Goal: Check status: Check status

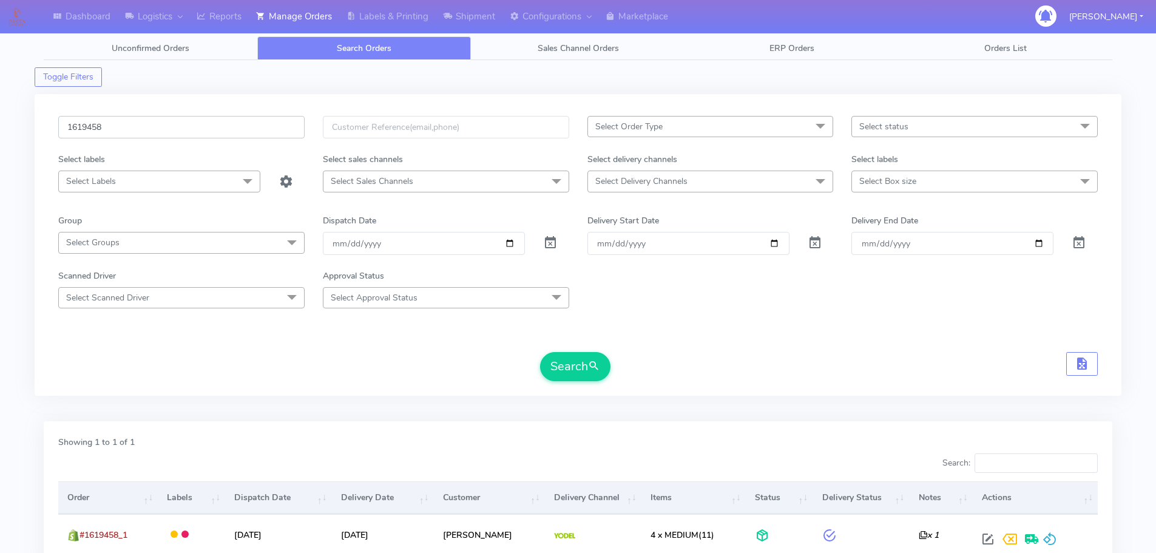
click at [283, 129] on input "1619458" at bounding box center [181, 127] width 246 height 22
paste input "22239"
type input "1622239"
click at [540, 352] on button "Search" at bounding box center [575, 366] width 70 height 29
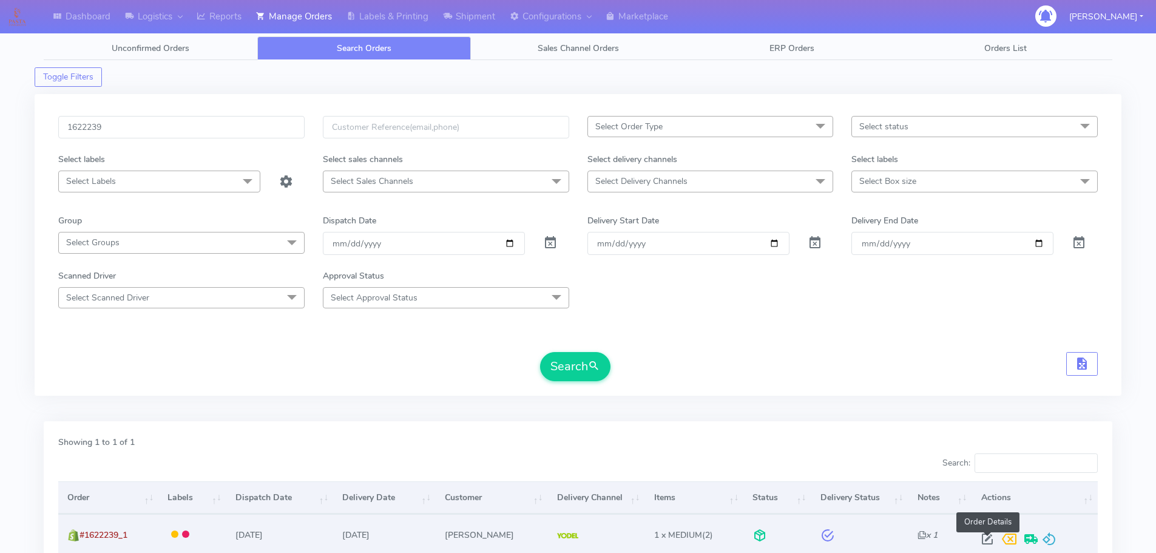
click at [988, 545] on span at bounding box center [987, 542] width 22 height 12
select select "5"
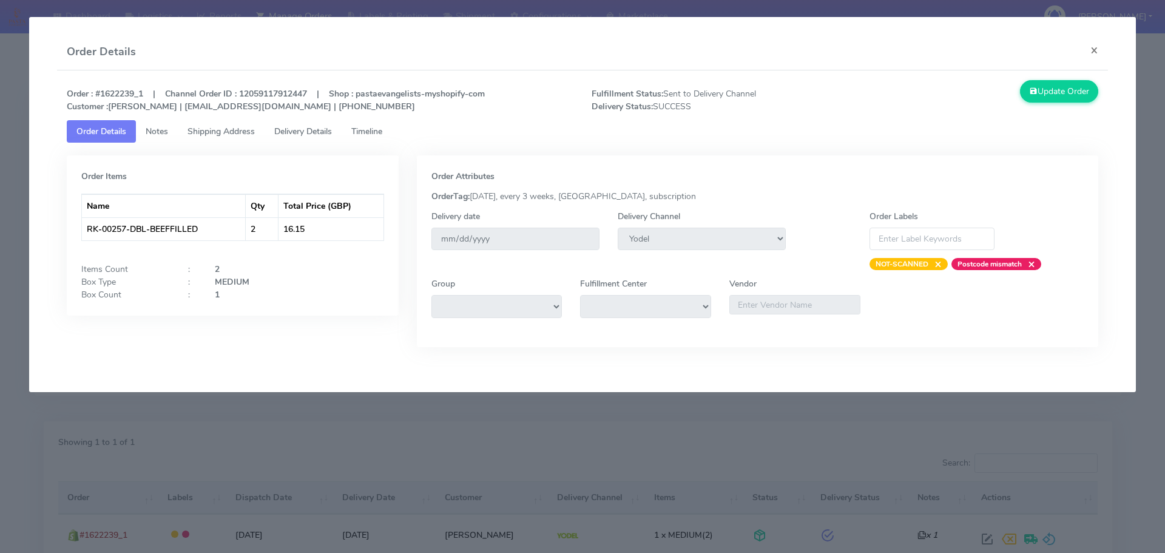
click at [313, 131] on span "Delivery Details" at bounding box center [303, 132] width 58 height 12
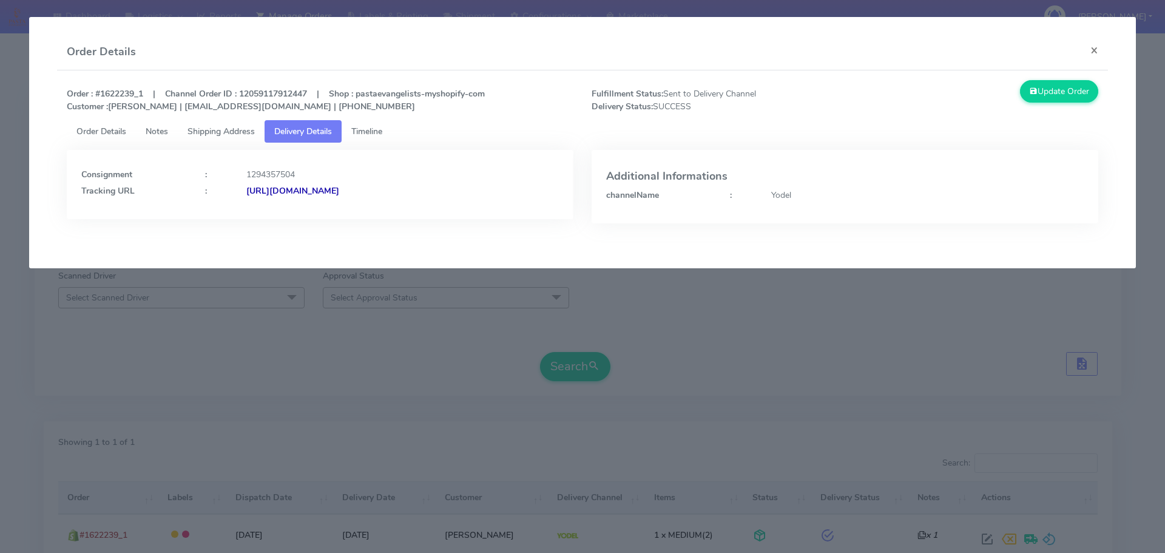
drag, startPoint x: 508, startPoint y: 215, endPoint x: 377, endPoint y: 220, distance: 131.1
click at [377, 220] on div "Consignment : 1294357504 Tracking URL : [URL][DOMAIN_NAME]" at bounding box center [320, 196] width 525 height 92
copy strong "JJD0002249960896076"
click at [365, 132] on span "Timeline" at bounding box center [366, 132] width 31 height 12
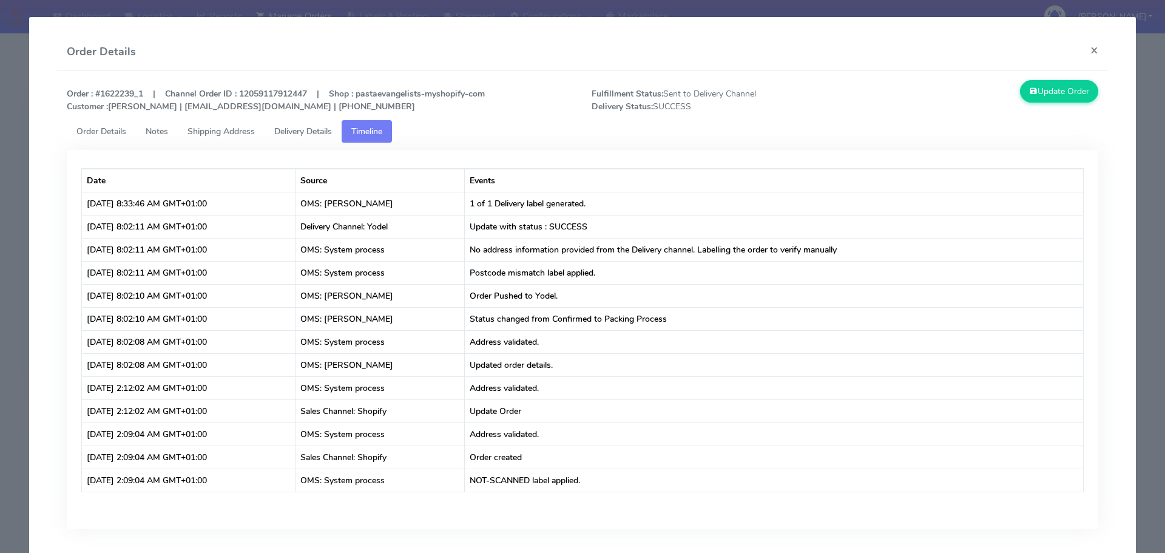
click at [98, 136] on span "Order Details" at bounding box center [101, 132] width 50 height 12
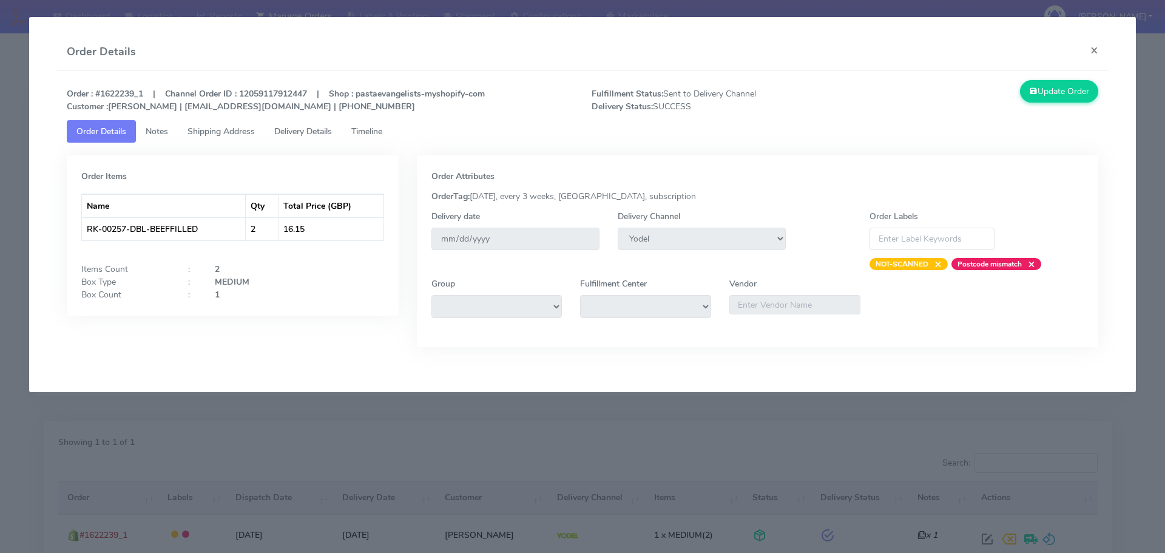
click at [311, 439] on modal-container "Order Details × Order : #1622239_1 | Channel Order ID : 12059117912447 | Shop :…" at bounding box center [582, 276] width 1165 height 553
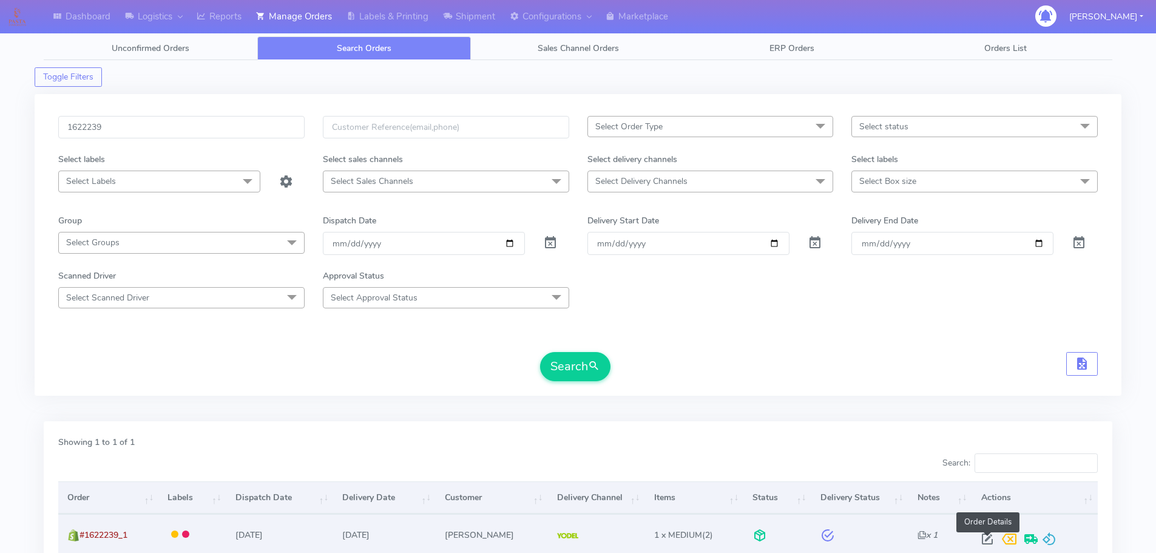
click at [984, 539] on span at bounding box center [987, 542] width 22 height 12
select select "5"
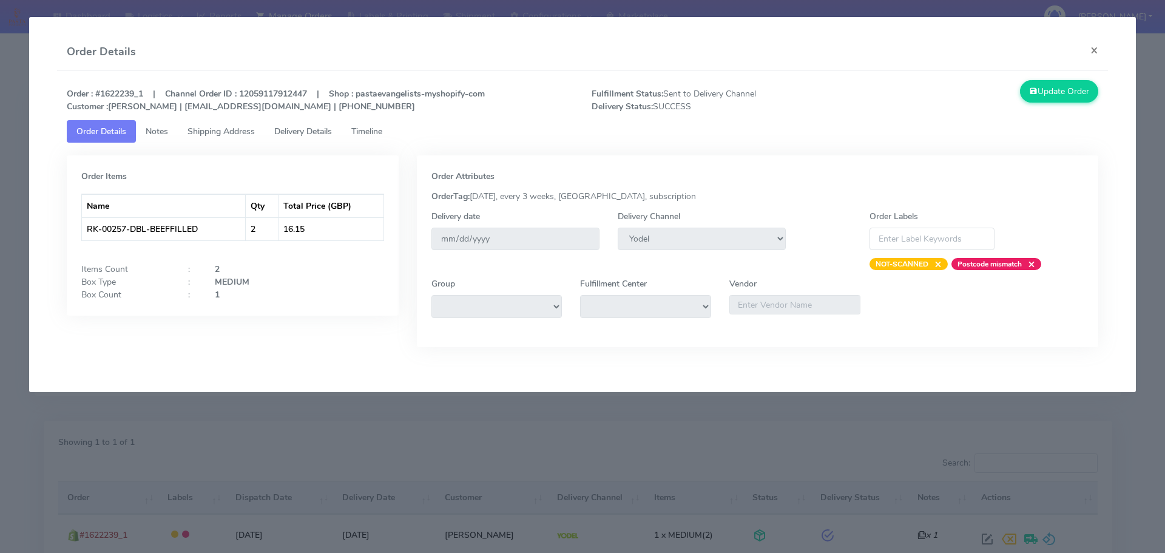
click at [322, 133] on span "Delivery Details" at bounding box center [303, 132] width 58 height 12
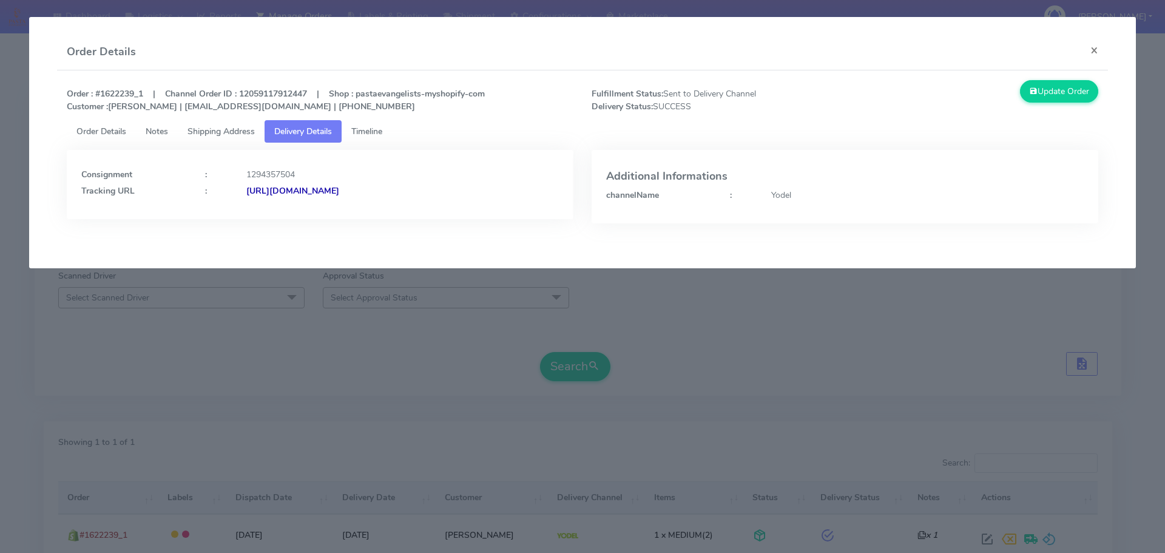
drag, startPoint x: 508, startPoint y: 202, endPoint x: 246, endPoint y: 231, distance: 264.2
click at [246, 231] on div "Consignment : 1294357504 Tracking URL : [URL][DOMAIN_NAME]" at bounding box center [320, 196] width 525 height 92
copy strong "[URL][DOMAIN_NAME]"
click at [221, 246] on div "Order : #1622239_1 | Channel Order ID : 12059117912447 | Shop : pastaevangelist…" at bounding box center [582, 160] width 1051 height 181
drag, startPoint x: 309, startPoint y: 341, endPoint x: 312, endPoint y: 326, distance: 15.6
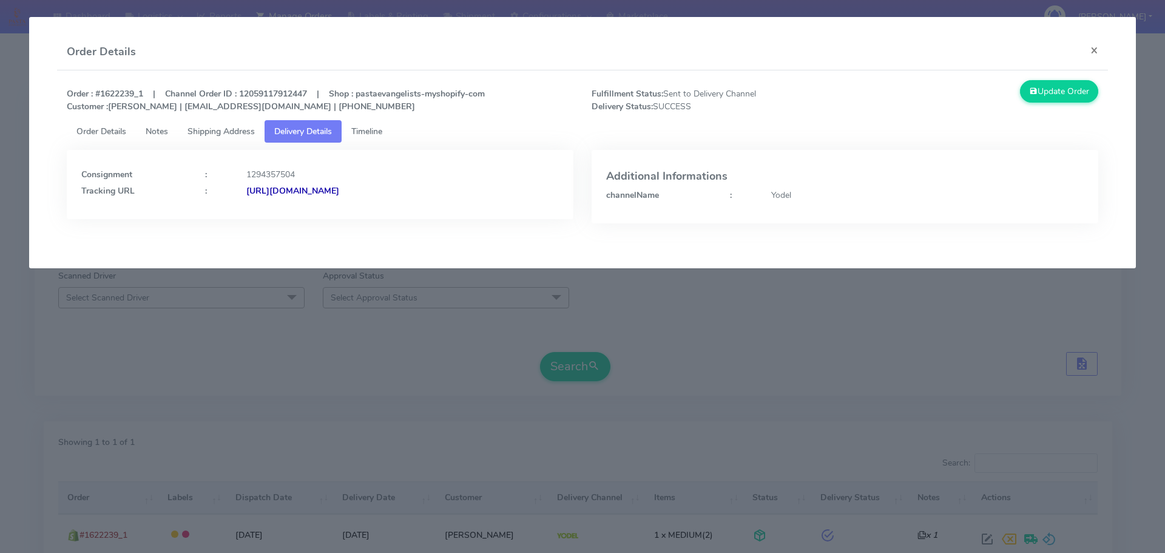
click at [310, 340] on modal-container "Order Details × Order : #1622239_1 | Channel Order ID : 12059117912447 | Shop :…" at bounding box center [582, 276] width 1165 height 553
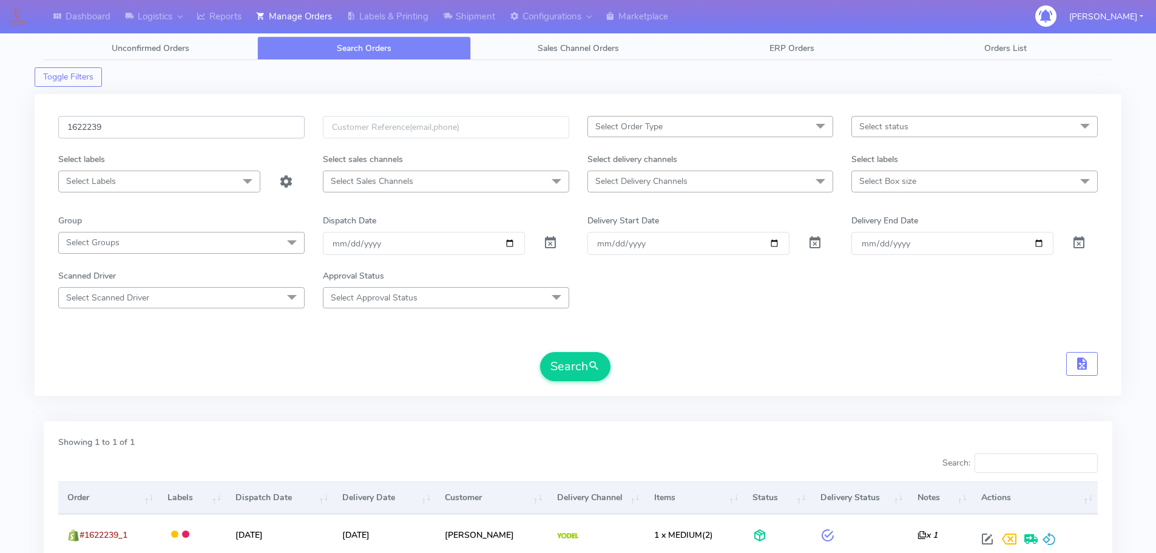
click at [232, 131] on input "1622239" at bounding box center [181, 127] width 246 height 22
click at [233, 131] on input "1622239" at bounding box center [181, 127] width 246 height 22
paste input "18921"
type input "1618921"
click at [540, 352] on button "Search" at bounding box center [575, 366] width 70 height 29
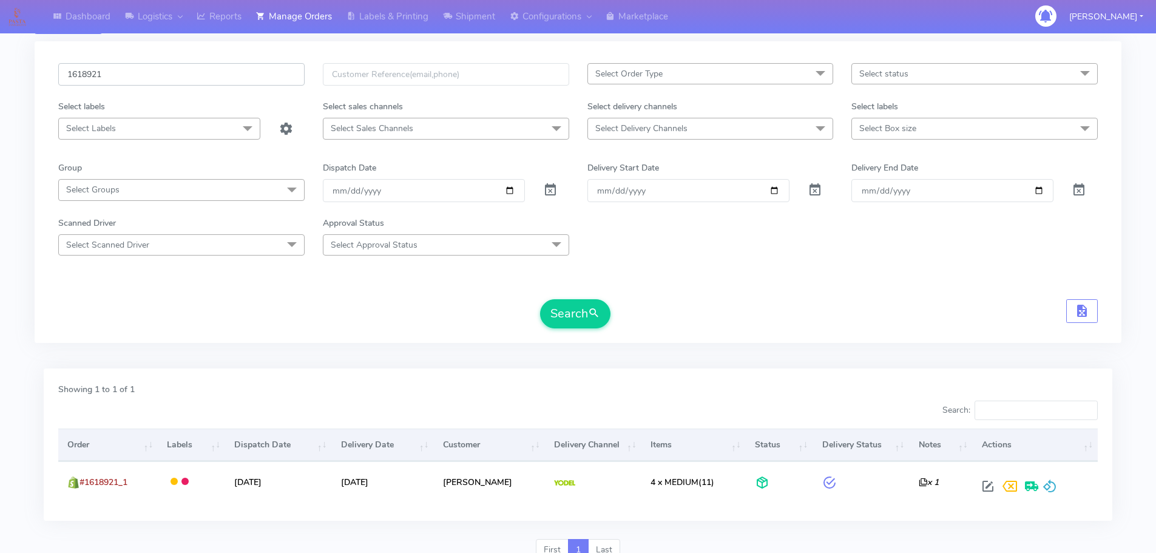
scroll to position [106, 0]
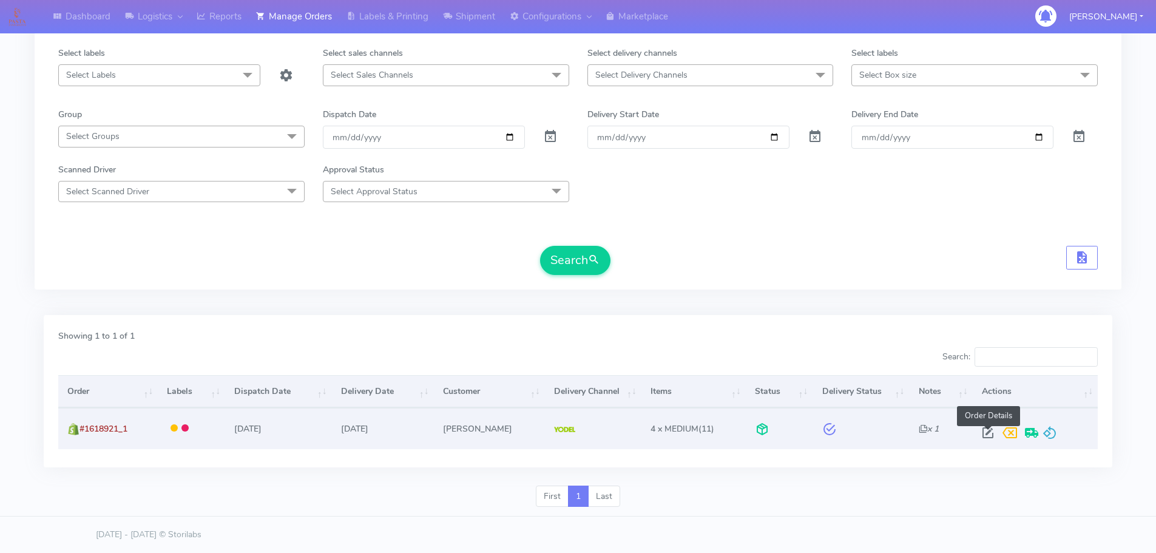
click at [989, 438] on span at bounding box center [988, 435] width 22 height 12
select select "5"
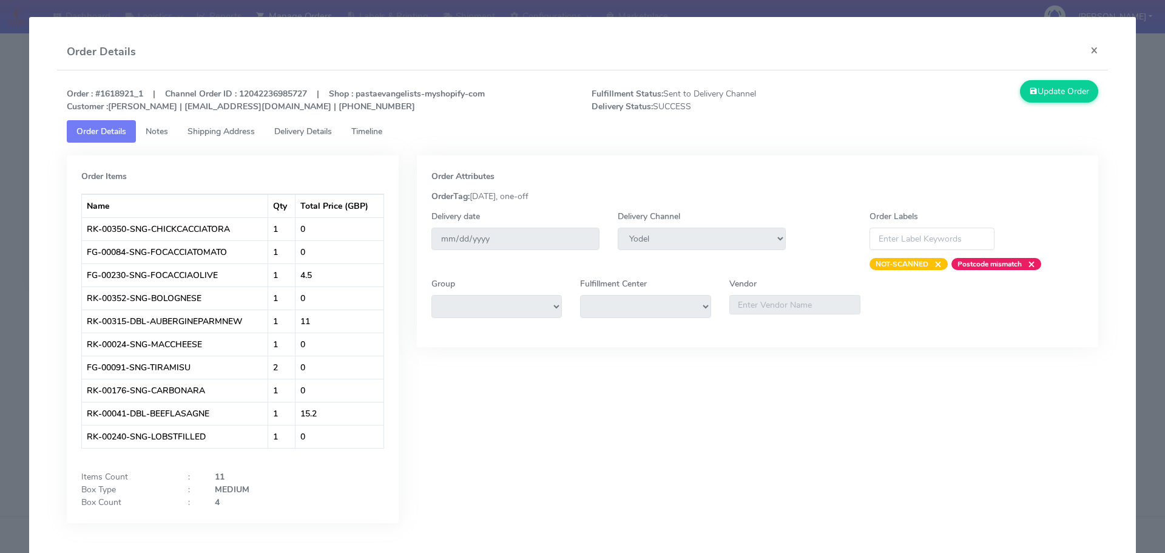
click at [292, 124] on link "Delivery Details" at bounding box center [302, 131] width 77 height 22
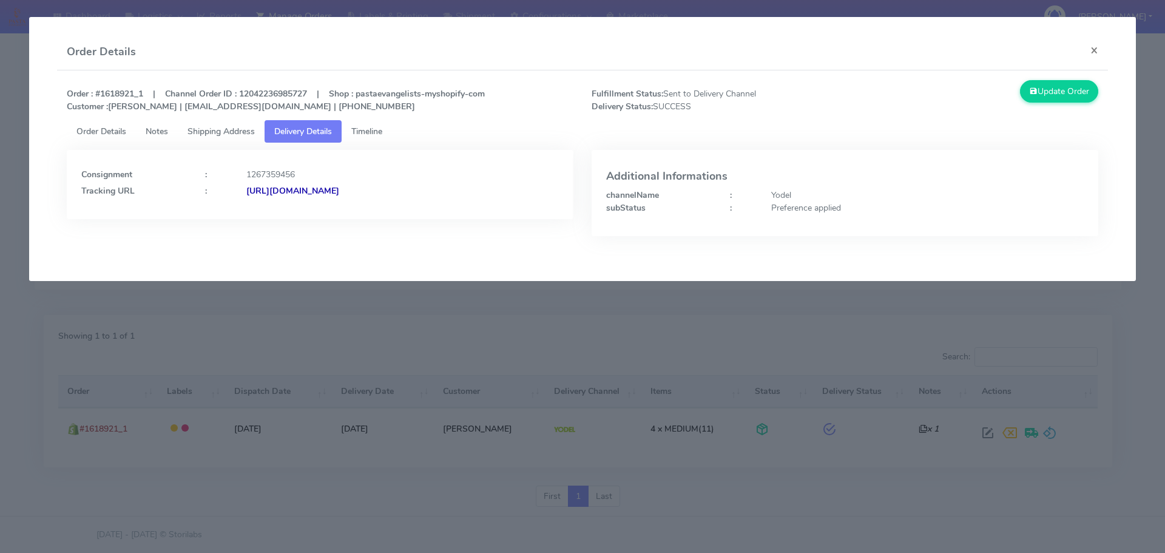
click at [197, 291] on modal-container "Order Details × Order : #1618921_1 | Channel Order ID : 12042236985727 | Shop :…" at bounding box center [582, 276] width 1165 height 553
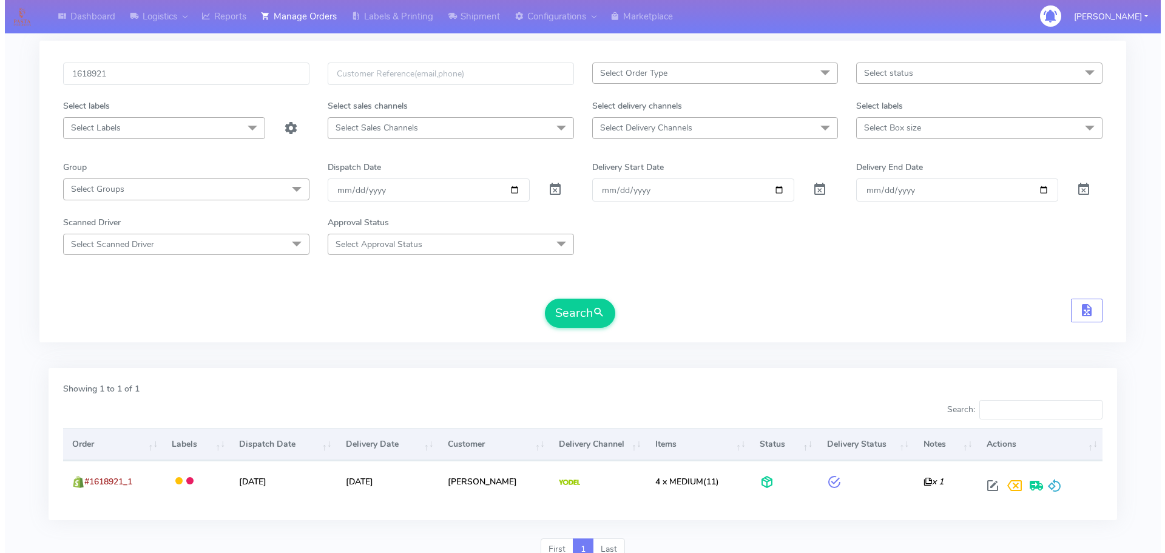
scroll to position [0, 0]
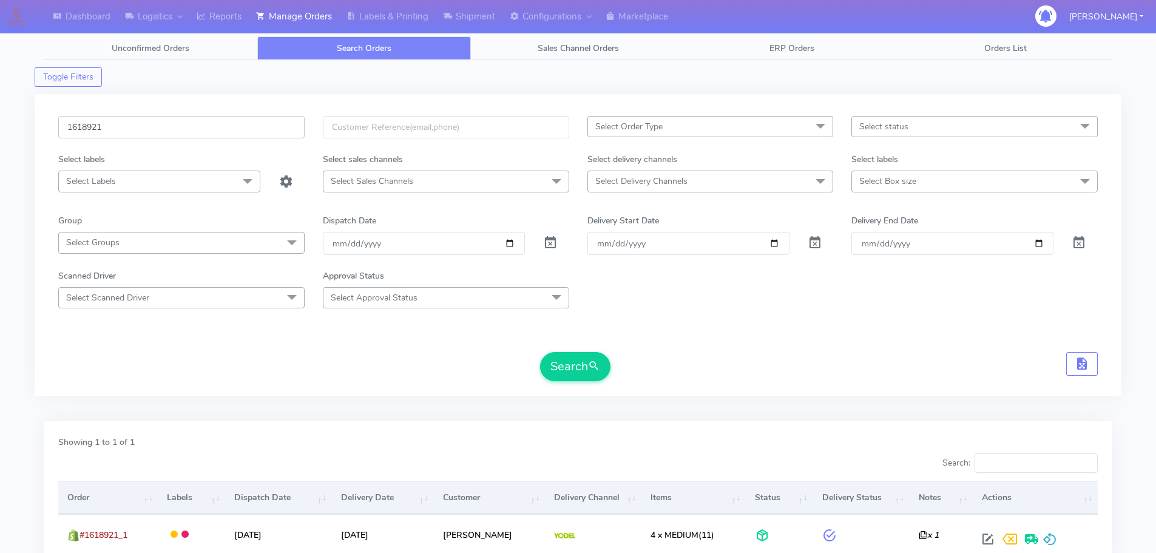
click at [240, 126] on input "1618921" at bounding box center [181, 127] width 246 height 22
paste input "7737"
type input "1617737"
click at [540, 352] on button "Search" at bounding box center [575, 366] width 70 height 29
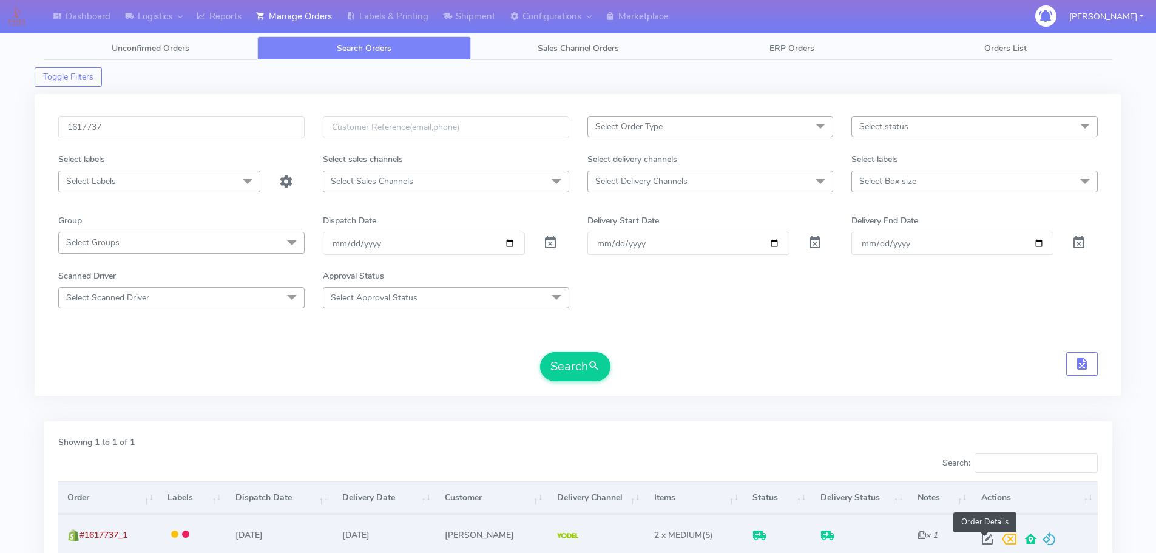
click at [980, 536] on span at bounding box center [987, 542] width 22 height 12
select select "5"
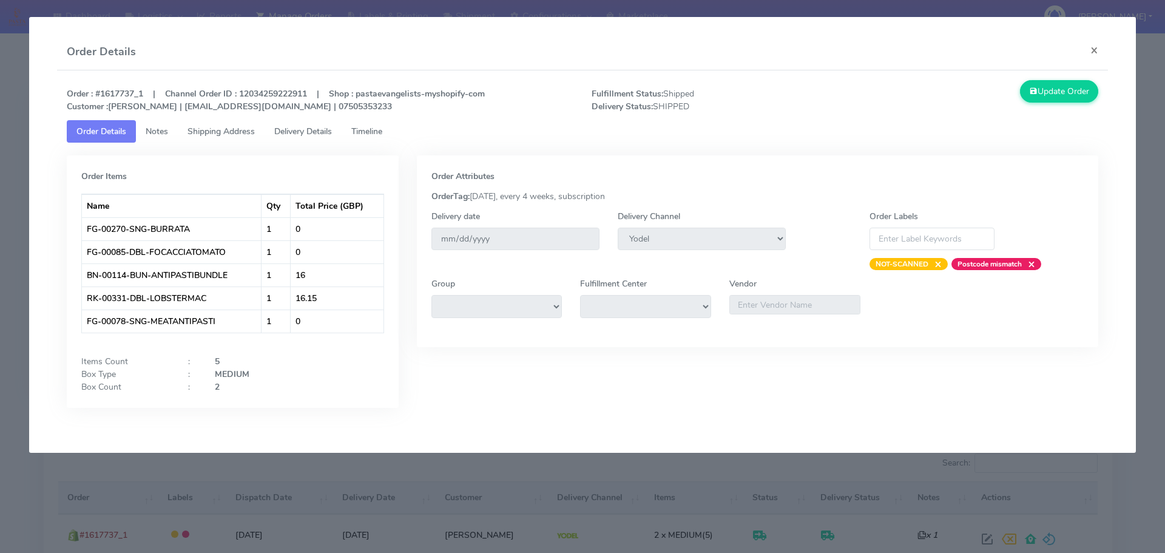
click at [306, 132] on span "Delivery Details" at bounding box center [303, 132] width 58 height 12
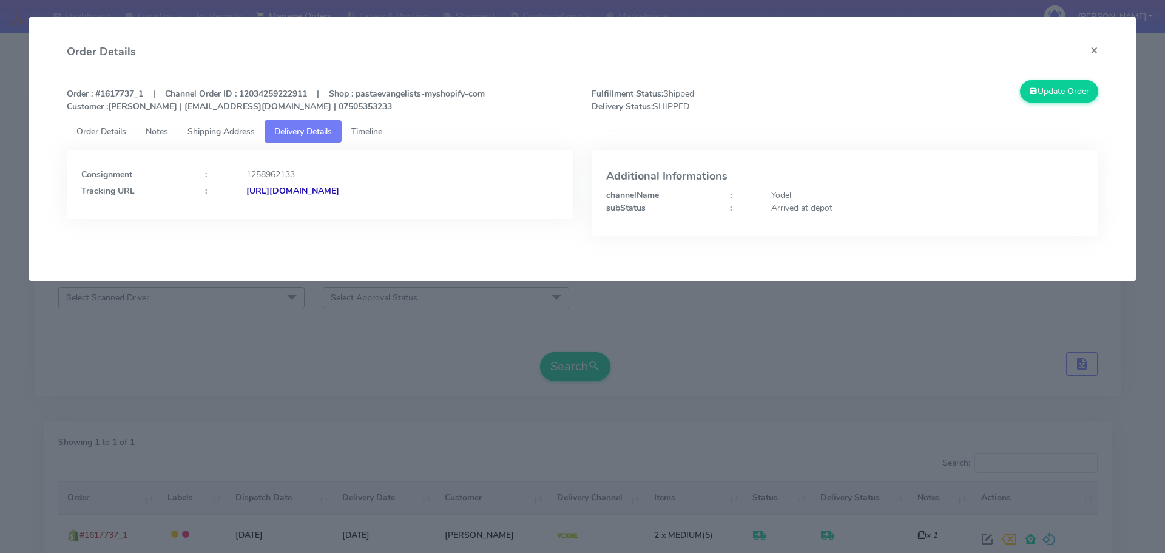
drag, startPoint x: 269, startPoint y: 339, endPoint x: 278, endPoint y: 335, distance: 10.4
click at [269, 338] on modal-container "Order Details × Order : #1617737_1 | Channel Order ID : 12034259222911 | Shop :…" at bounding box center [582, 276] width 1165 height 553
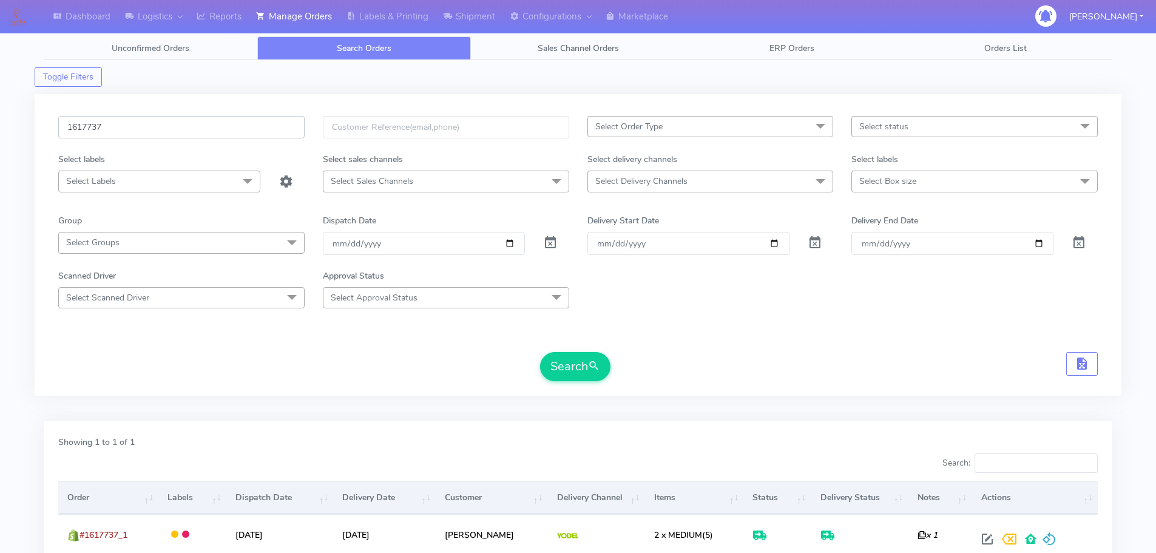
click at [276, 124] on input "1617737" at bounding box center [181, 127] width 246 height 22
paste input "9756"
type input "1619756"
click at [540, 352] on button "Search" at bounding box center [575, 366] width 70 height 29
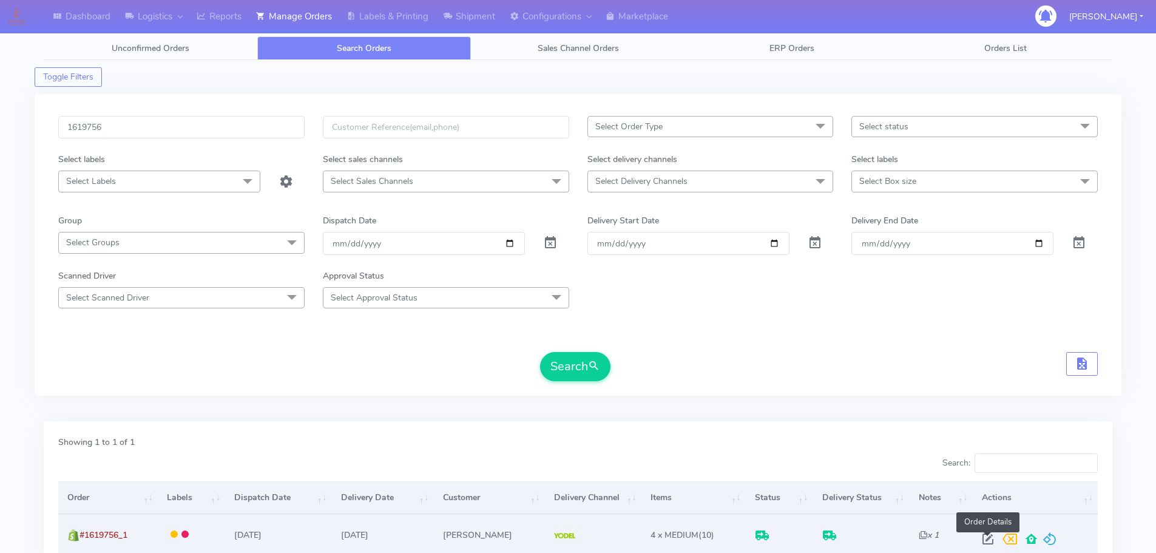
click at [984, 536] on span at bounding box center [988, 542] width 22 height 12
select select "5"
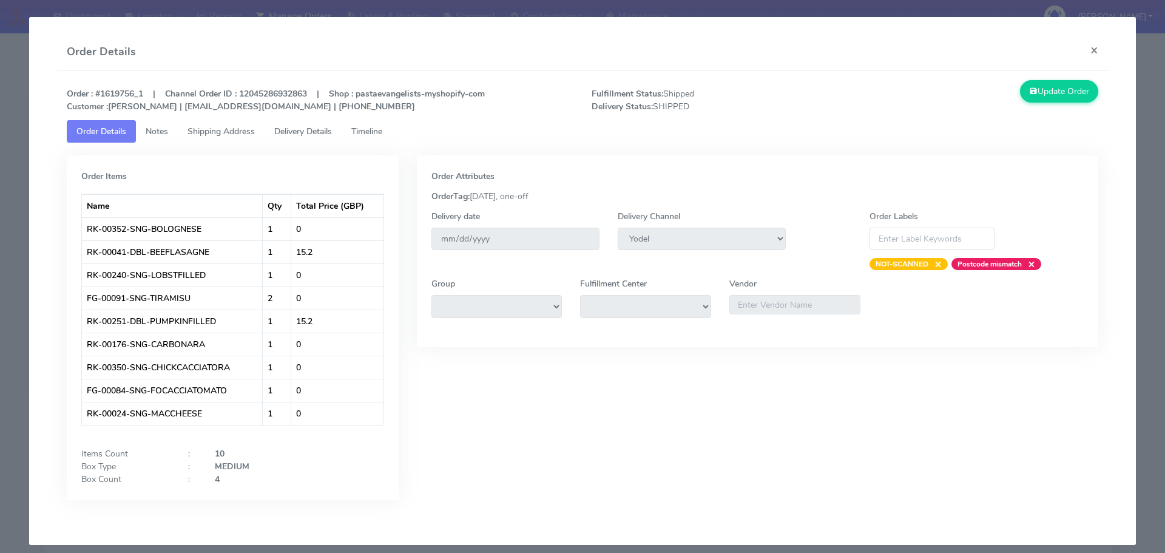
click at [317, 135] on span "Delivery Details" at bounding box center [303, 132] width 58 height 12
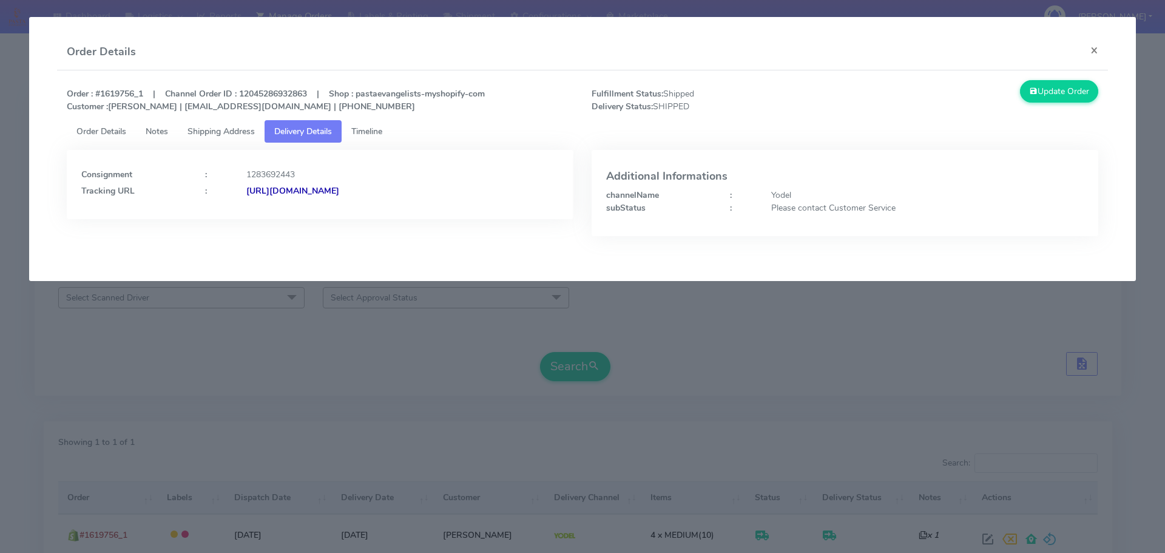
drag, startPoint x: 502, startPoint y: 214, endPoint x: 377, endPoint y: 221, distance: 125.1
click at [377, 221] on div "Consignment : 1283692443 Tracking URL : [URL][DOMAIN_NAME]" at bounding box center [320, 202] width 525 height 104
copy strong "JJD0002249960893157"
